Goal: Task Accomplishment & Management: Complete application form

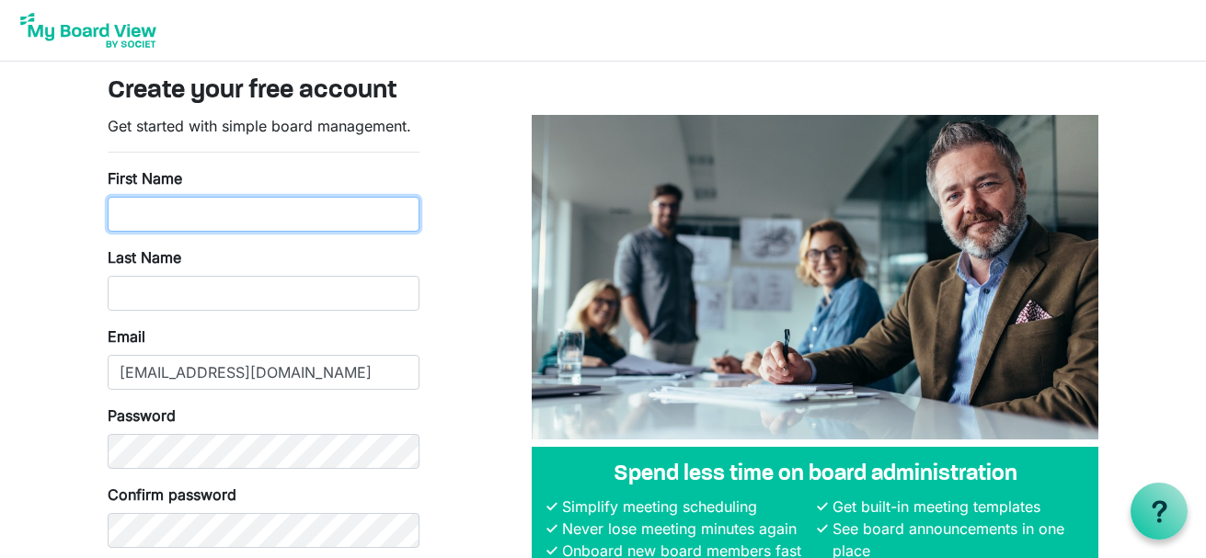
click at [112, 212] on input "First Name" at bounding box center [264, 214] width 312 height 35
type input "Betsey"
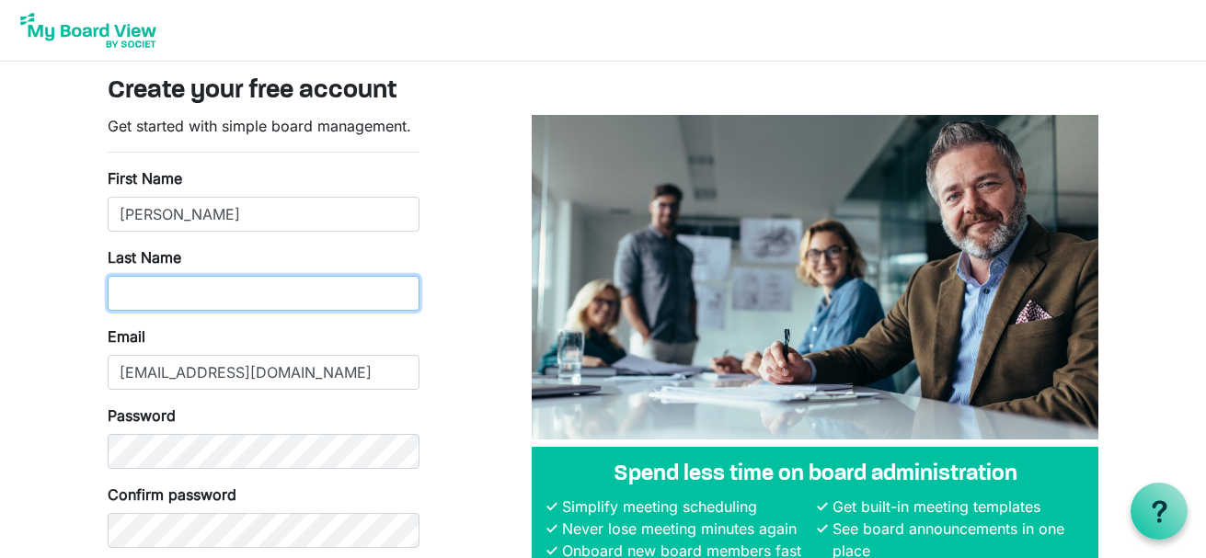
click at [132, 293] on input "Last Name" at bounding box center [264, 293] width 312 height 35
type input "Warrington"
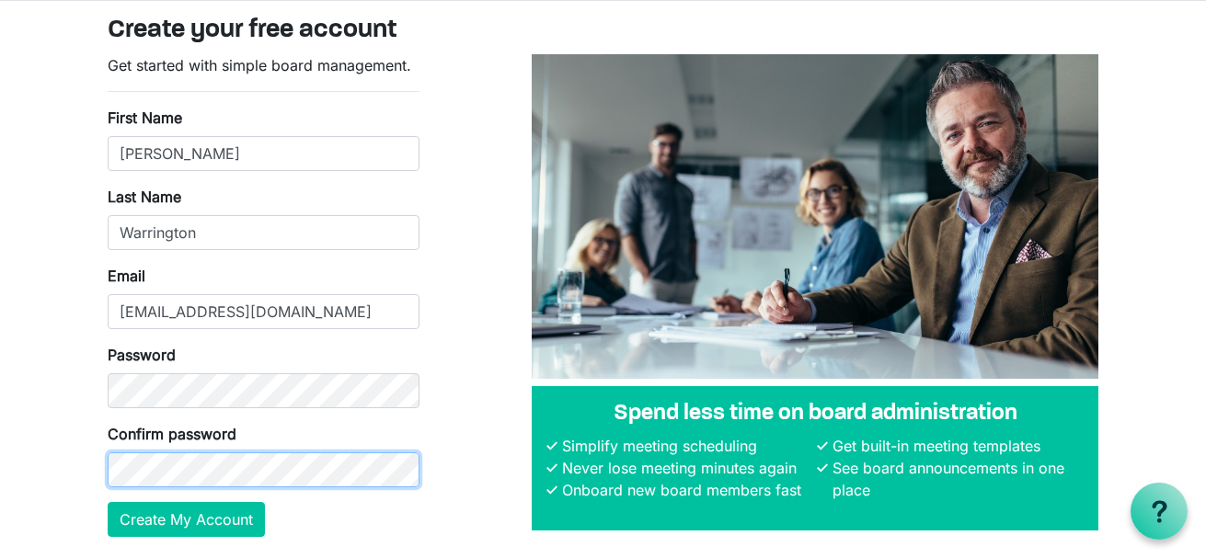
scroll to position [92, 0]
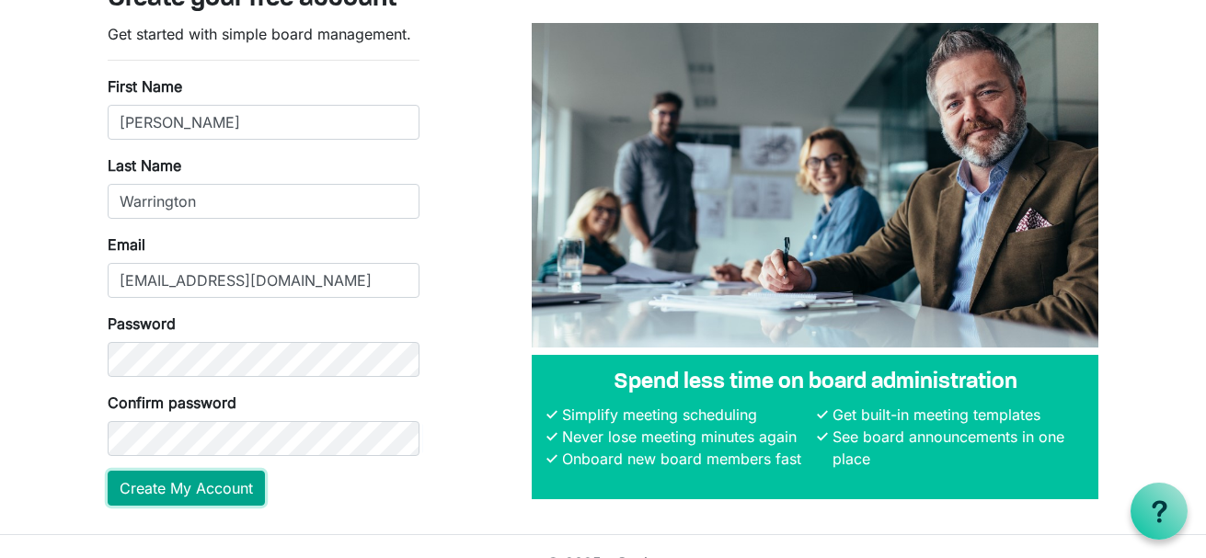
click at [195, 483] on button "Create My Account" at bounding box center [186, 488] width 157 height 35
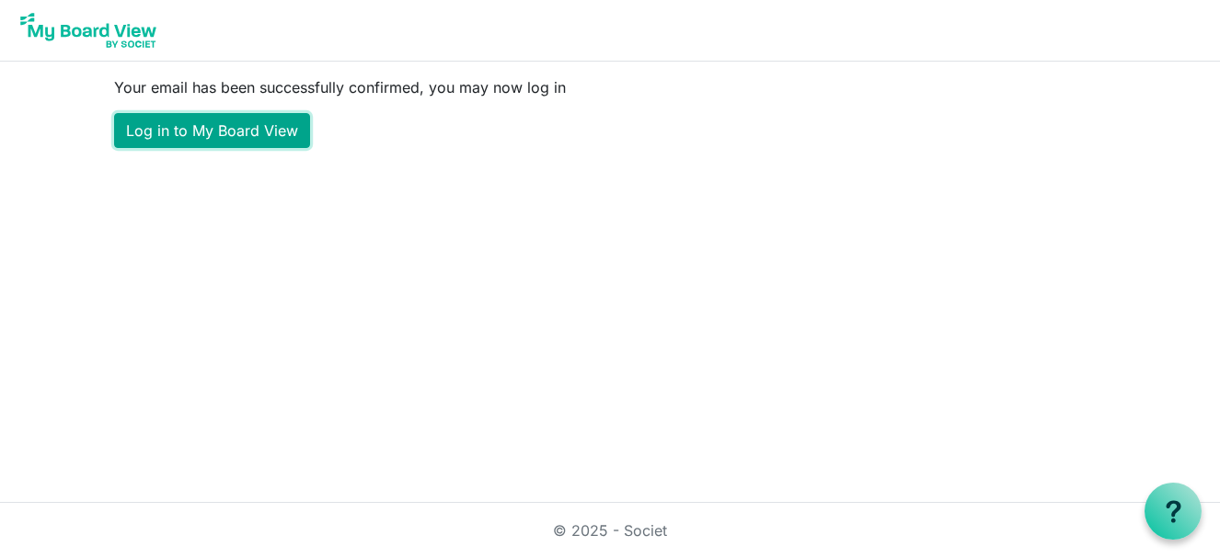
click at [189, 133] on link "Log in to My Board View" at bounding box center [212, 130] width 196 height 35
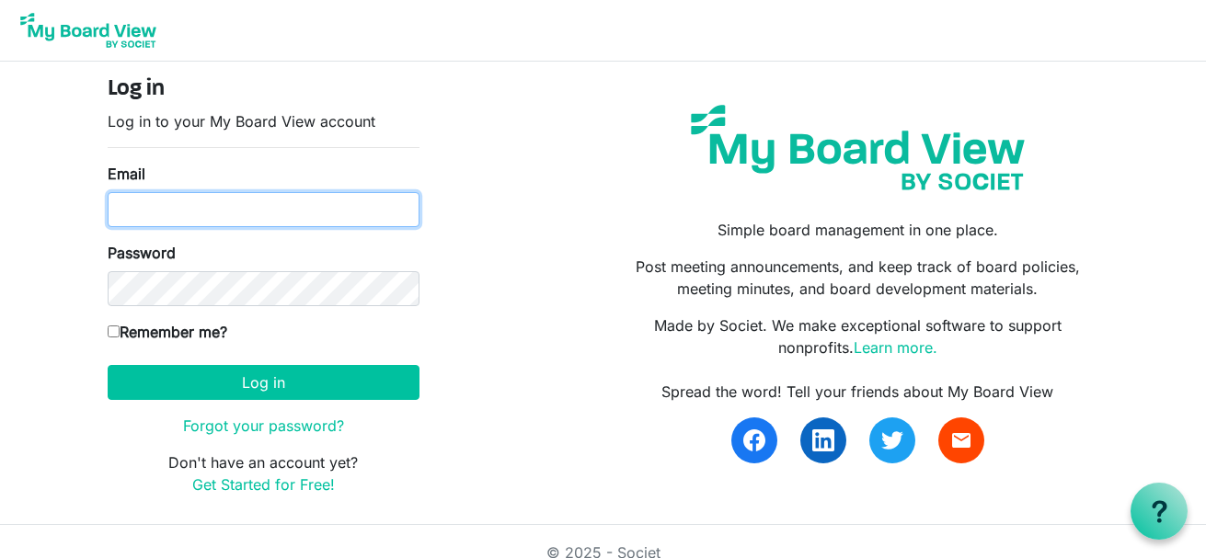
click at [165, 211] on input "Email" at bounding box center [264, 209] width 312 height 35
type input "betseywarrington@gmail.com"
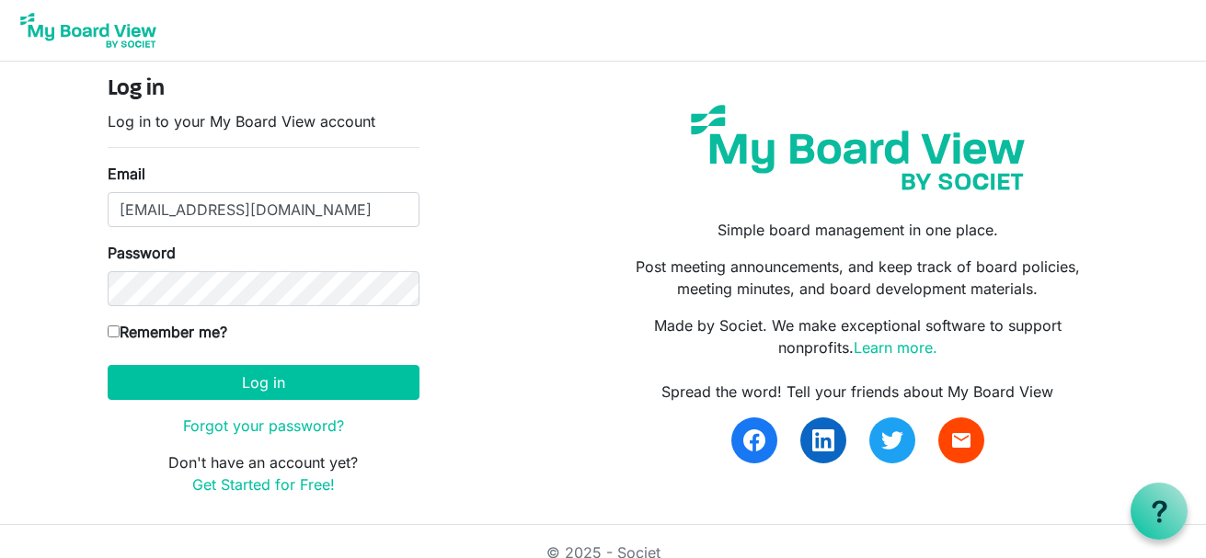
click at [117, 329] on input "Remember me?" at bounding box center [114, 332] width 12 height 12
checkbox input "true"
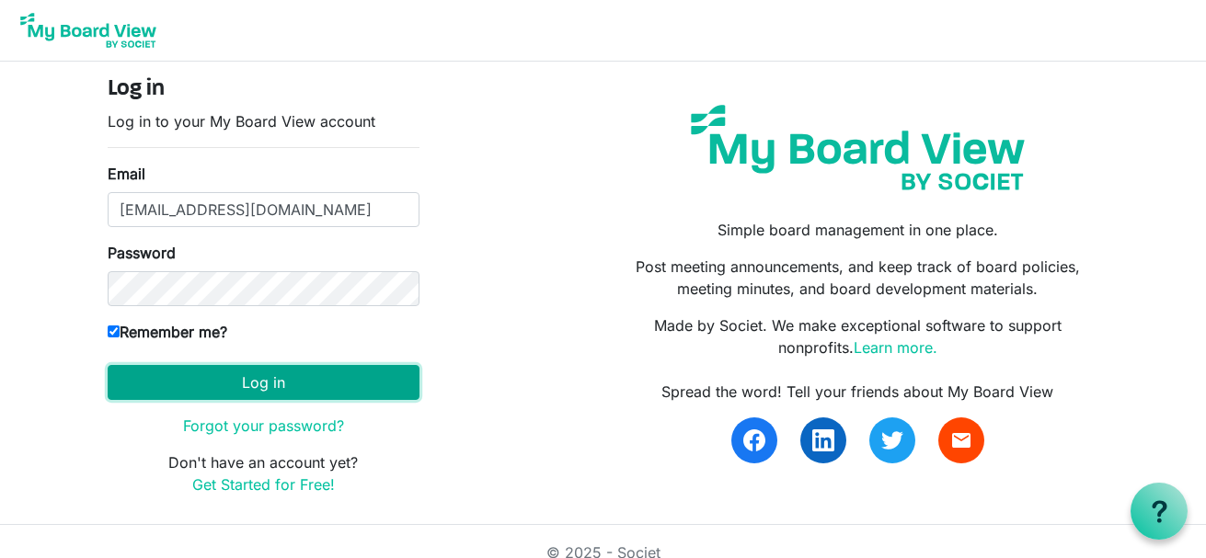
click at [246, 385] on button "Log in" at bounding box center [264, 382] width 312 height 35
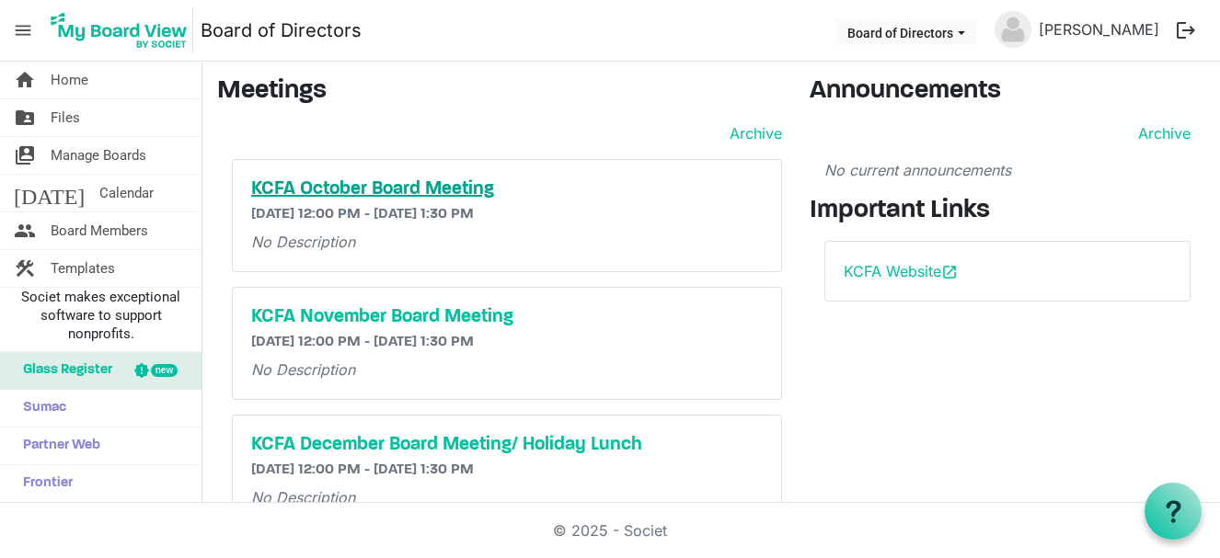
click at [338, 189] on h5 "KCFA October Board Meeting" at bounding box center [506, 189] width 511 height 22
click at [744, 133] on link "Archive" at bounding box center [752, 133] width 60 height 22
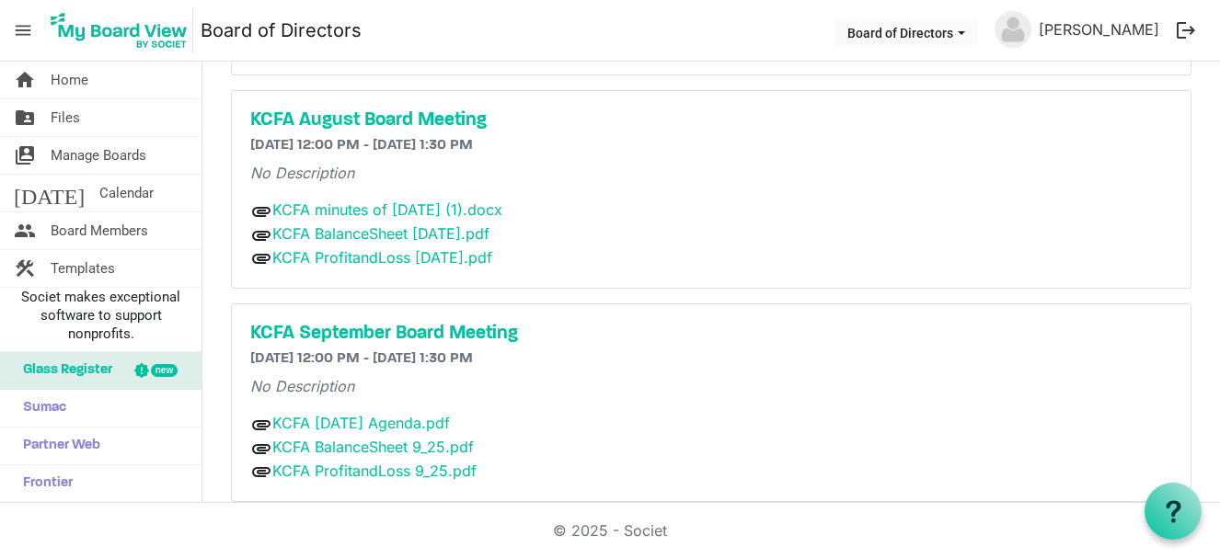
scroll to position [3231, 0]
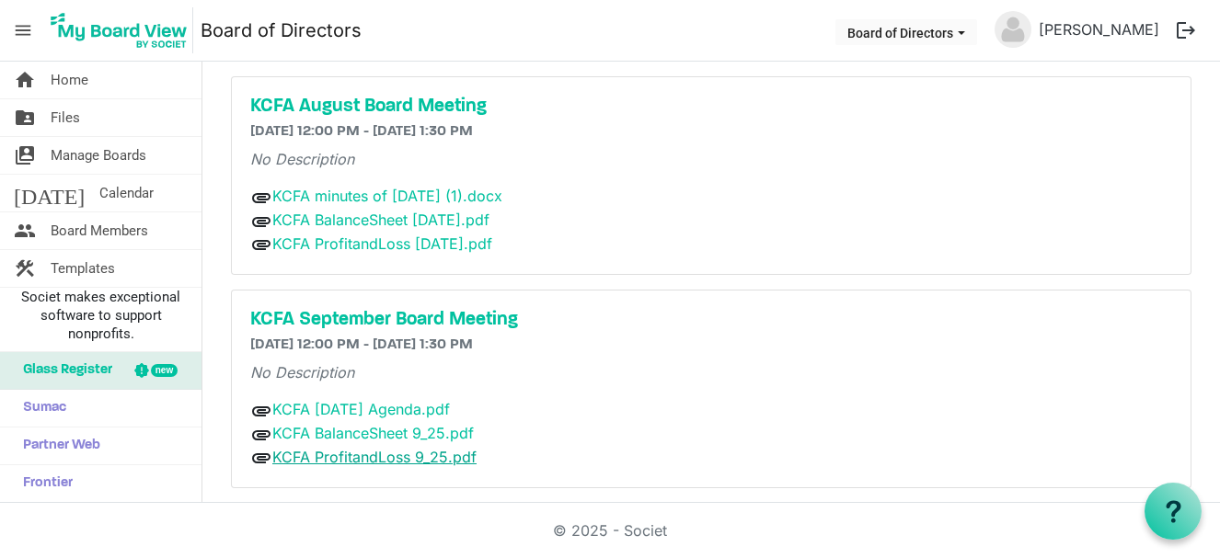
click at [343, 455] on link "KCFA ProfitandLoss 9_25.pdf" at bounding box center [374, 457] width 204 height 18
